Goal: Complete application form

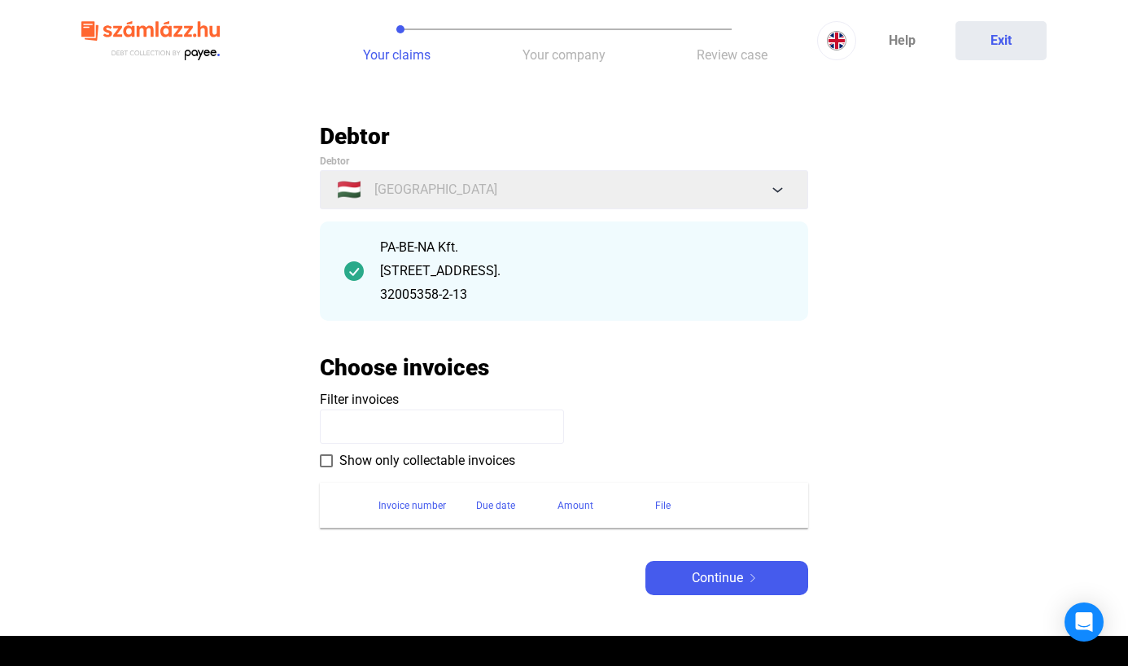
click at [325, 462] on span at bounding box center [326, 460] width 13 height 13
click at [725, 578] on span "Continue" at bounding box center [717, 578] width 51 height 20
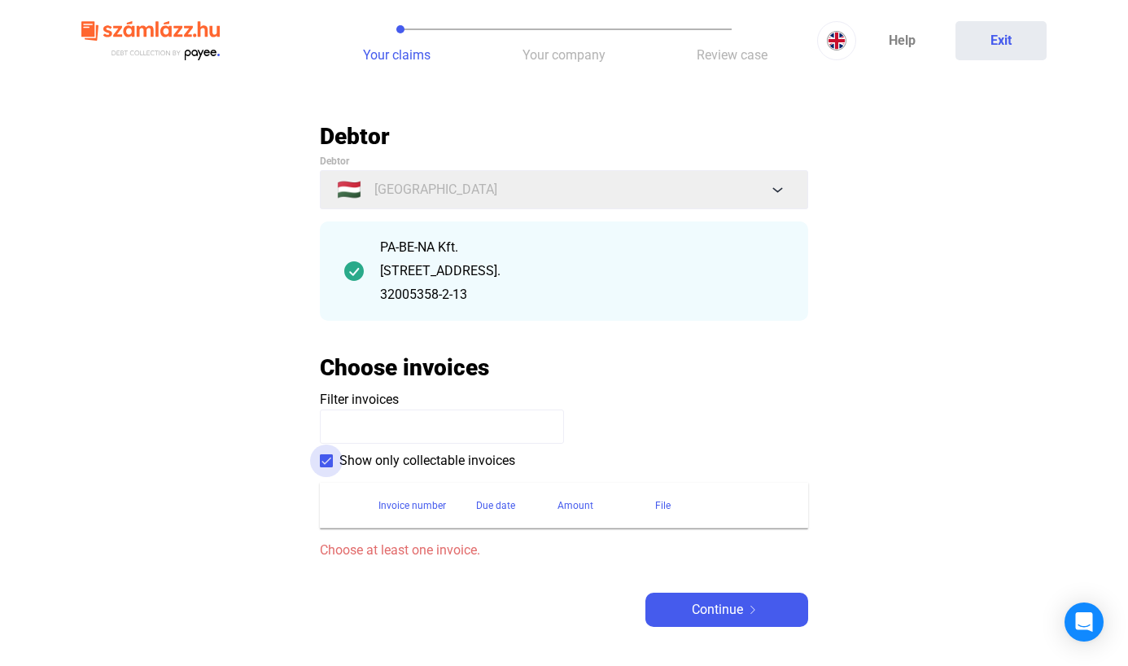
click at [325, 459] on span at bounding box center [326, 460] width 13 height 13
click at [718, 613] on span "Continue" at bounding box center [717, 610] width 51 height 20
click at [717, 610] on span "Continue" at bounding box center [717, 610] width 51 height 20
click at [393, 429] on input at bounding box center [442, 426] width 244 height 34
click at [664, 506] on div "File" at bounding box center [662, 505] width 15 height 20
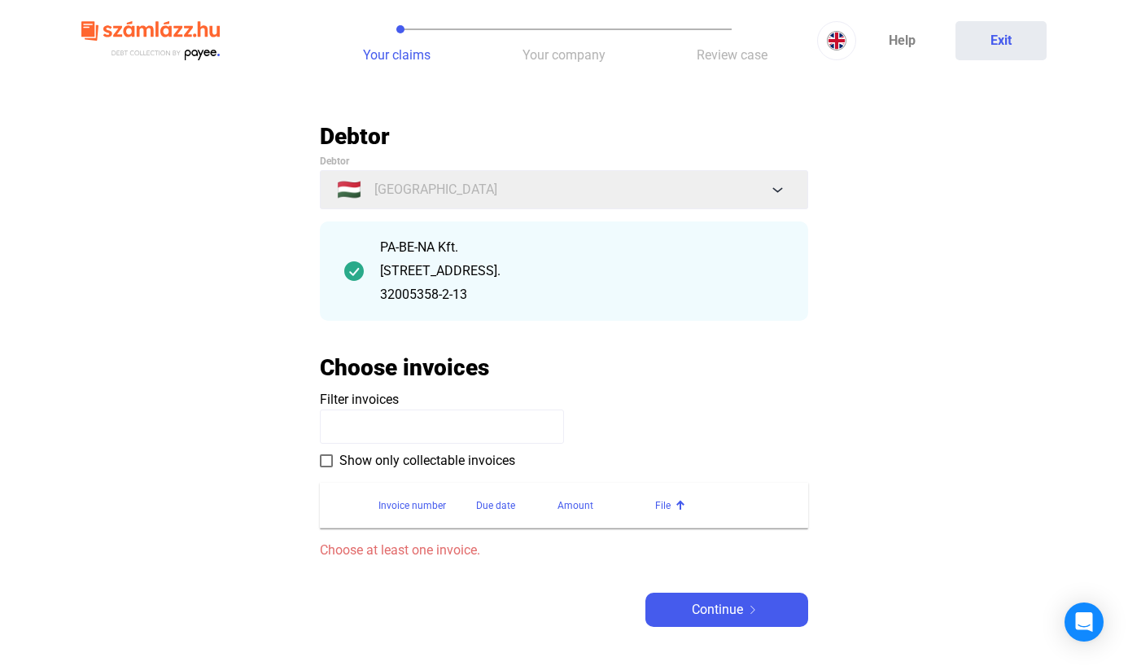
click at [674, 507] on div "File" at bounding box center [721, 505] width 133 height 20
click at [669, 495] on div "File" at bounding box center [662, 505] width 15 height 20
click at [408, 430] on input at bounding box center [442, 426] width 244 height 34
click at [583, 57] on span "Your company" at bounding box center [563, 54] width 83 height 15
click at [839, 37] on img at bounding box center [837, 41] width 20 height 20
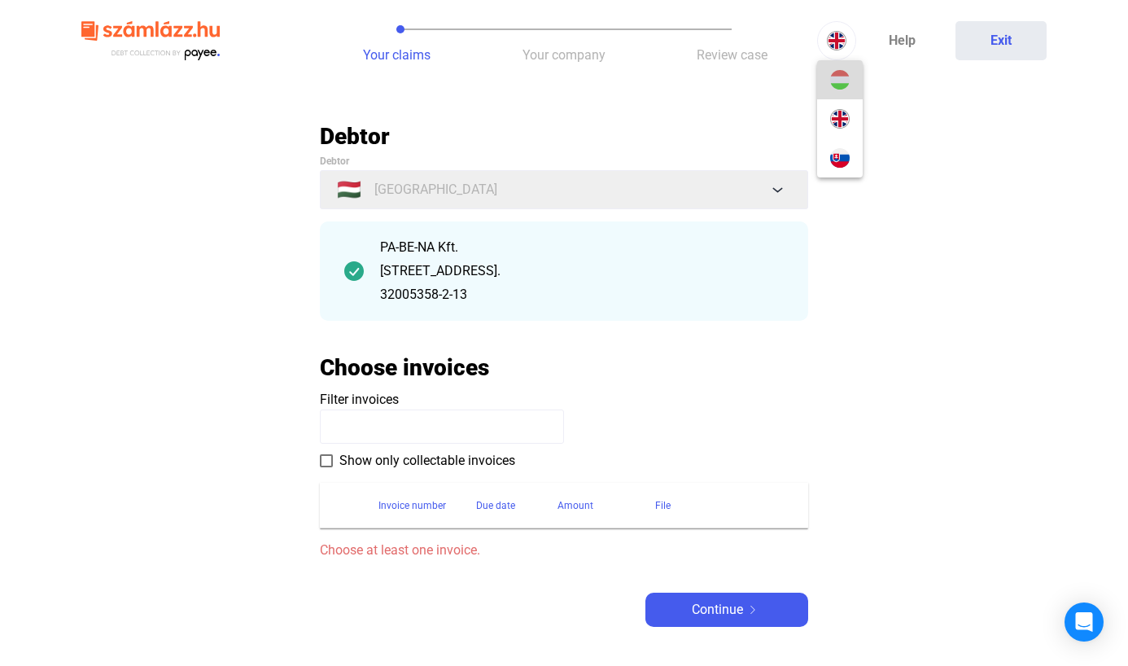
click at [840, 72] on img at bounding box center [840, 80] width 20 height 20
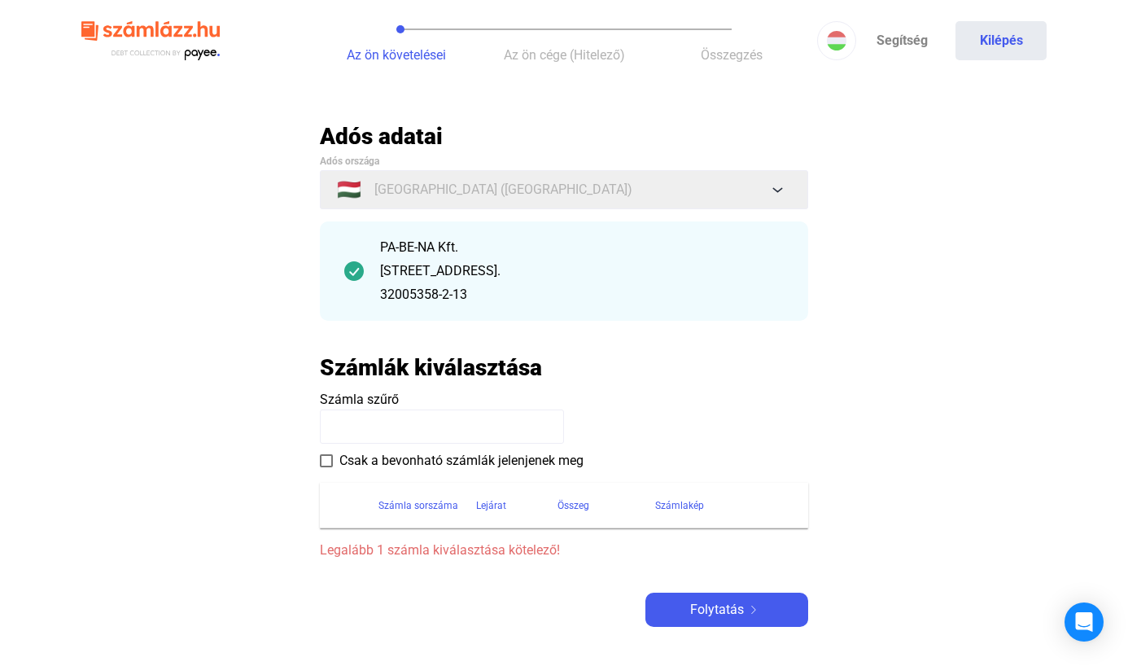
click at [388, 423] on input at bounding box center [442, 426] width 244 height 34
click at [330, 458] on span at bounding box center [326, 460] width 13 height 13
click at [328, 457] on span at bounding box center [326, 460] width 13 height 13
click at [439, 503] on div "Számla sorszáma" at bounding box center [418, 505] width 80 height 20
click at [437, 430] on input at bounding box center [442, 426] width 244 height 34
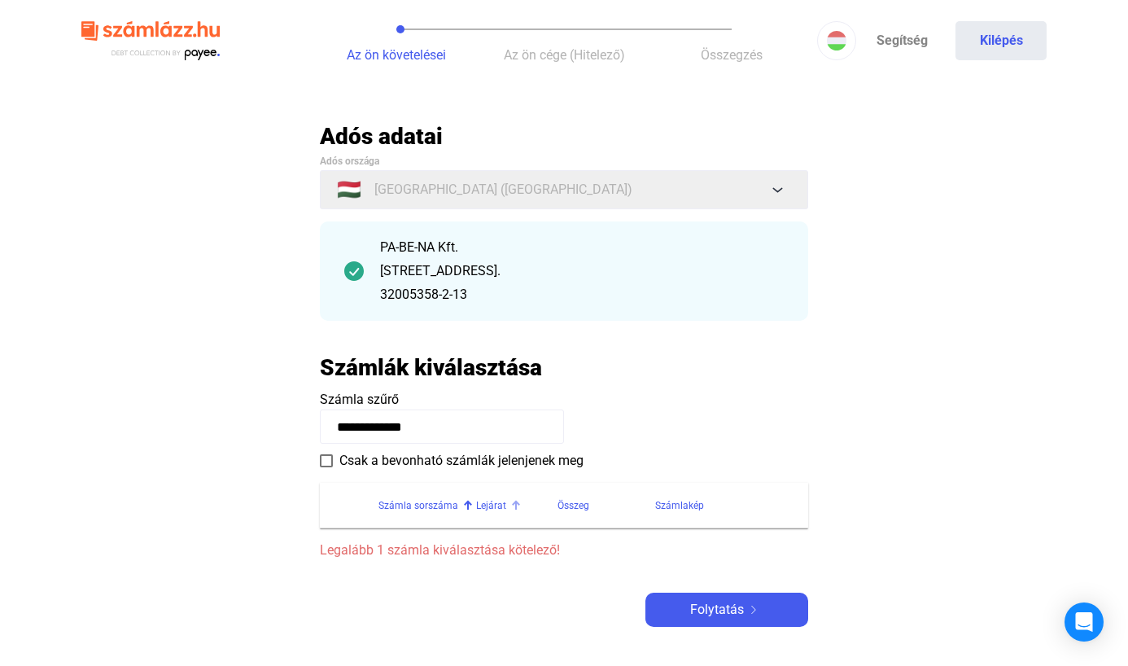
type input "**********"
click at [501, 504] on div "Lejárat" at bounding box center [491, 505] width 30 height 20
click at [710, 617] on span "Folytatás" at bounding box center [717, 610] width 54 height 20
click at [766, 609] on div "Folytatás" at bounding box center [726, 610] width 153 height 20
click at [325, 461] on span at bounding box center [326, 460] width 13 height 13
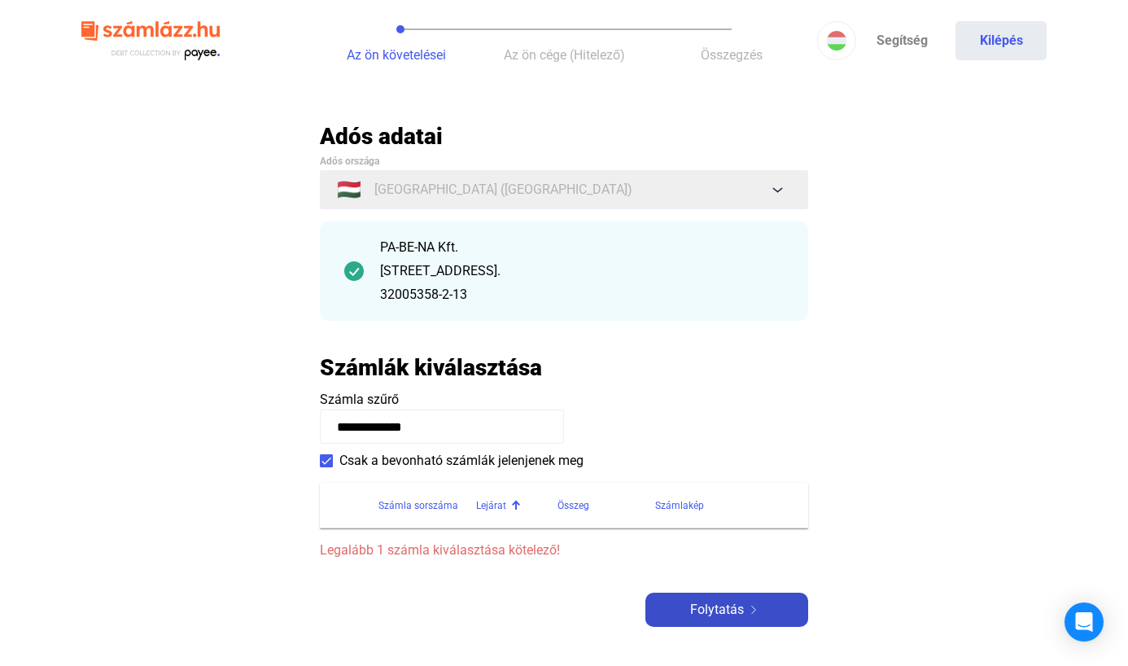
click at [696, 610] on span "Folytatás" at bounding box center [717, 610] width 54 height 20
click at [325, 459] on span at bounding box center [326, 460] width 13 height 13
click at [456, 423] on input "**********" at bounding box center [442, 426] width 244 height 34
click at [718, 615] on span "Folytatás" at bounding box center [717, 610] width 54 height 20
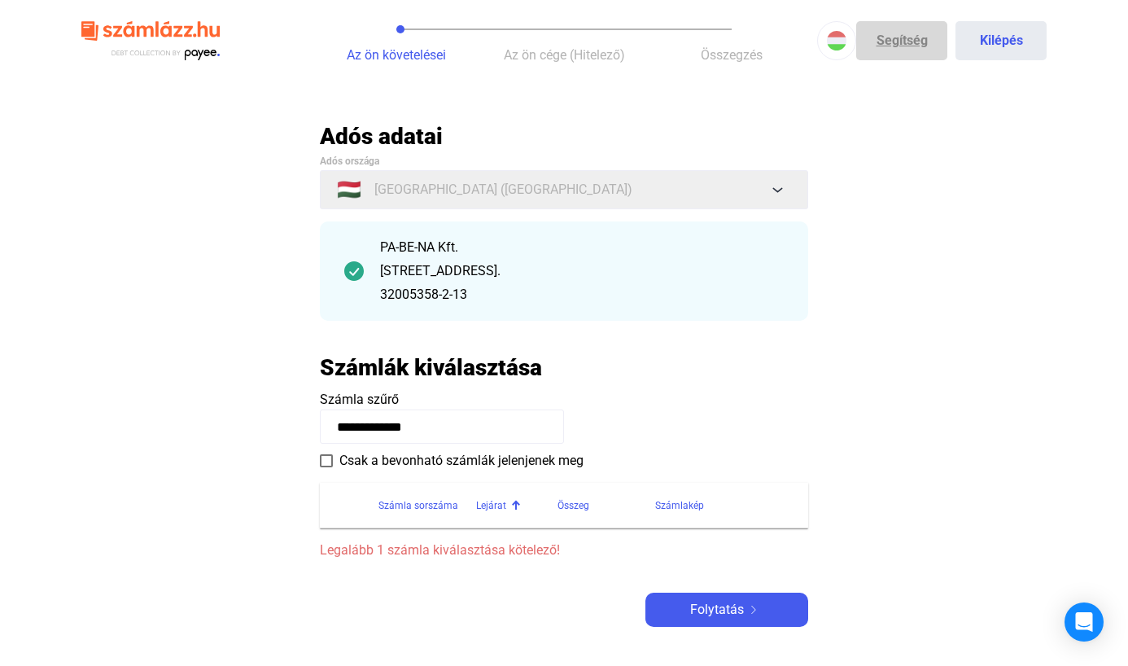
click at [899, 35] on link "Segítség" at bounding box center [901, 40] width 91 height 39
click at [508, 555] on span "Legalább 1 számla kiválasztása kötelező!" at bounding box center [564, 550] width 488 height 20
click at [728, 616] on span "Folytatás" at bounding box center [717, 610] width 54 height 20
click at [733, 606] on span "Folytatás" at bounding box center [717, 610] width 54 height 20
click at [1001, 45] on button "Kilépés" at bounding box center [1000, 40] width 91 height 39
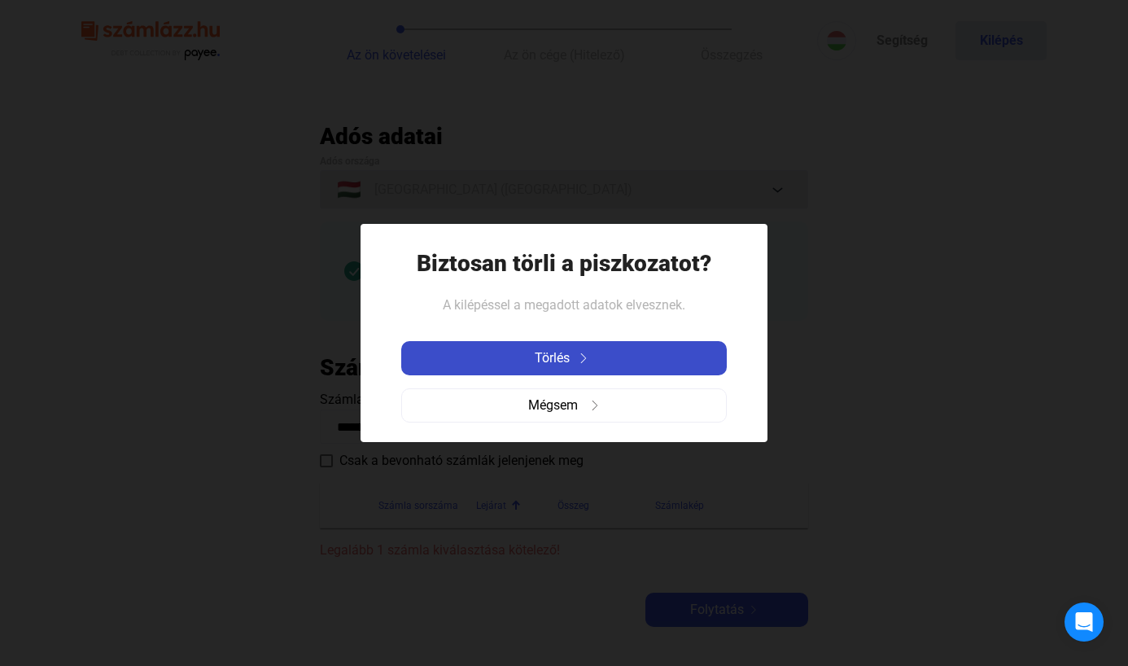
click at [569, 356] on payee-icon at bounding box center [581, 358] width 24 height 10
